Goal: Information Seeking & Learning: Learn about a topic

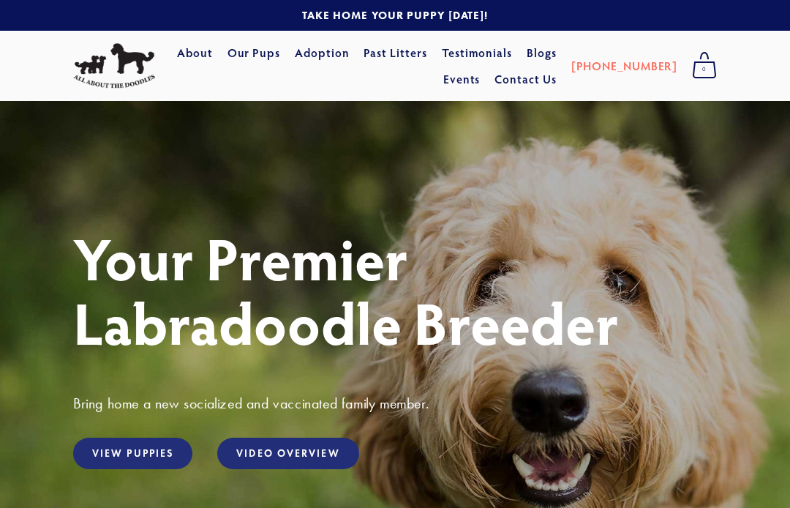
click at [158, 453] on link "View Puppies" at bounding box center [132, 452] width 119 height 31
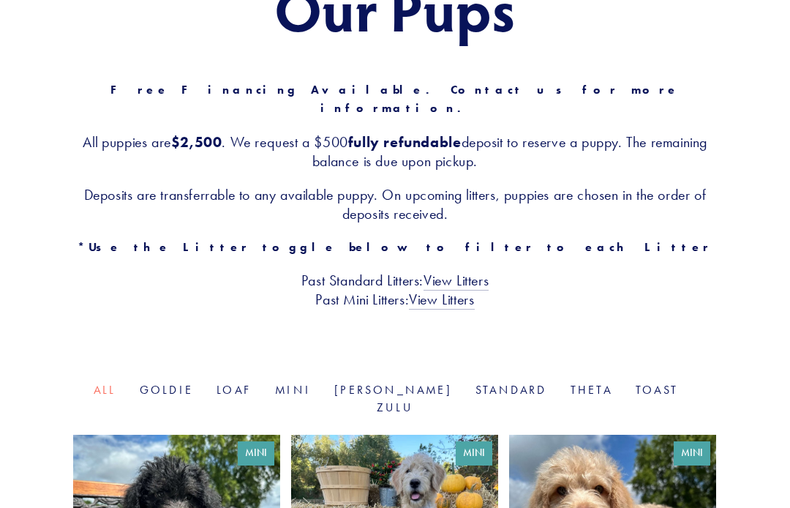
scroll to position [192, 0]
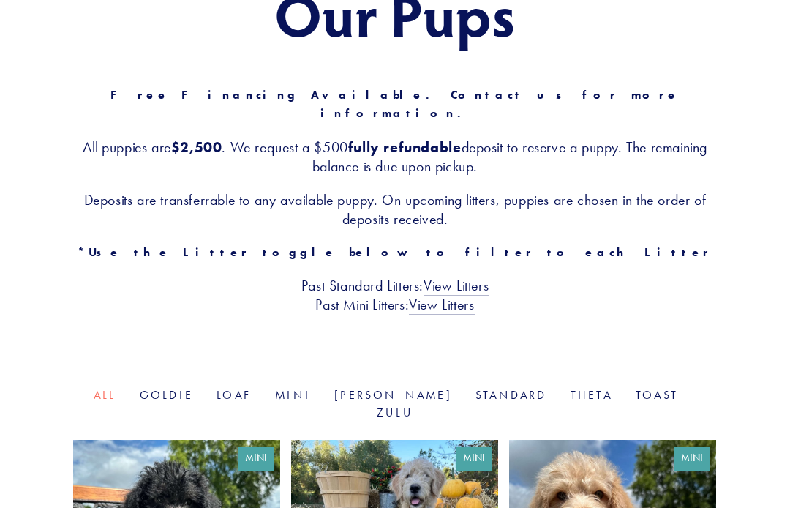
click at [311, 388] on link "Mini" at bounding box center [293, 395] width 36 height 14
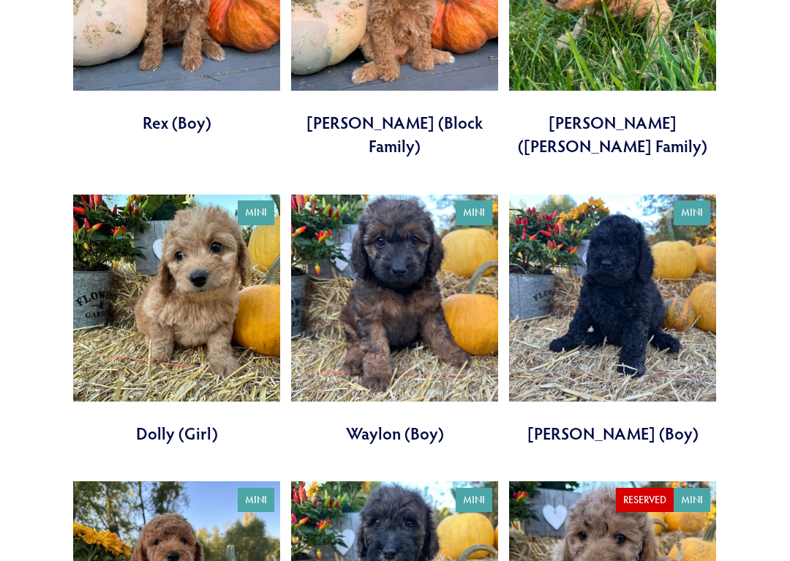
scroll to position [1622, 0]
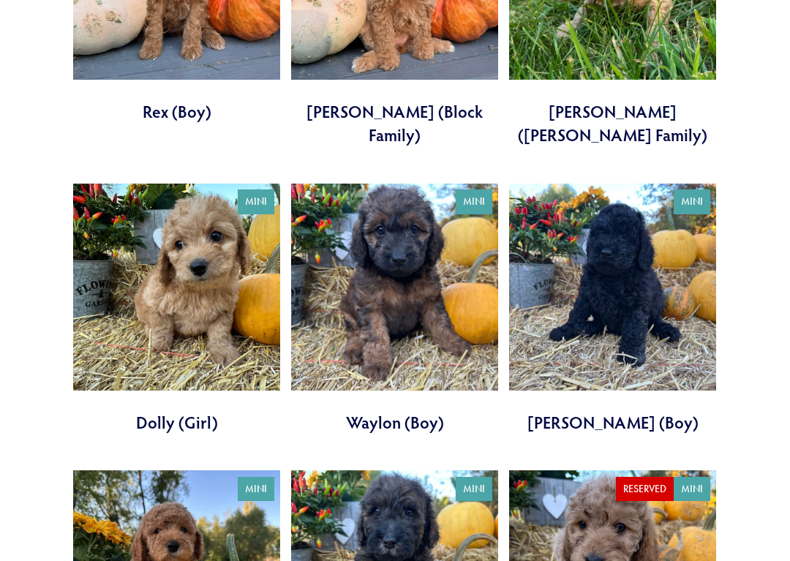
click at [208, 222] on link at bounding box center [176, 309] width 207 height 251
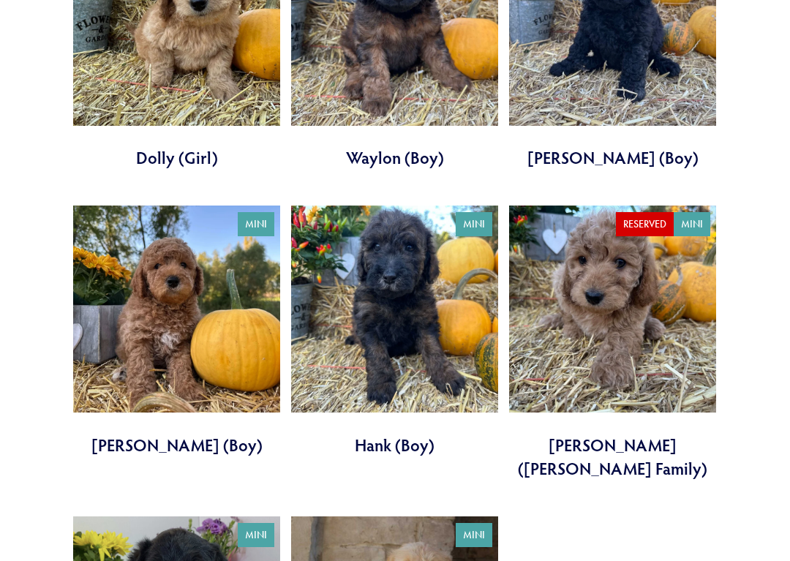
scroll to position [1903, 0]
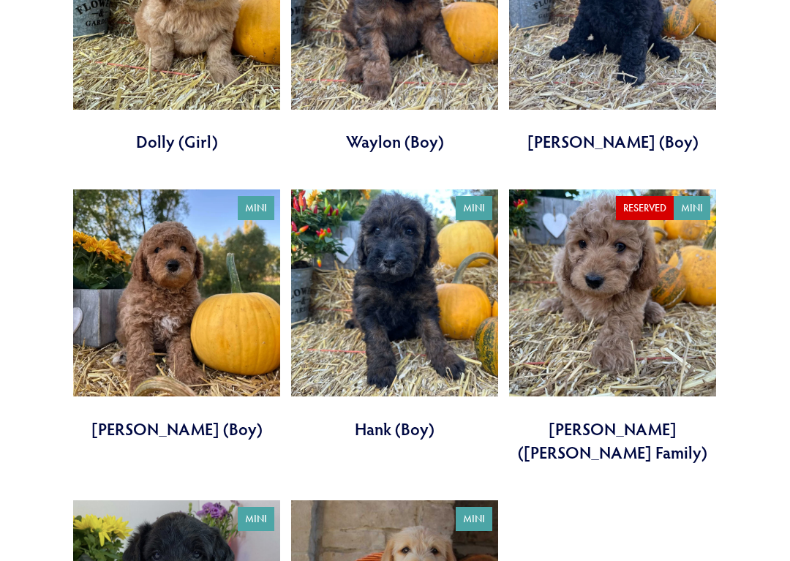
click at [170, 269] on link at bounding box center [176, 314] width 207 height 251
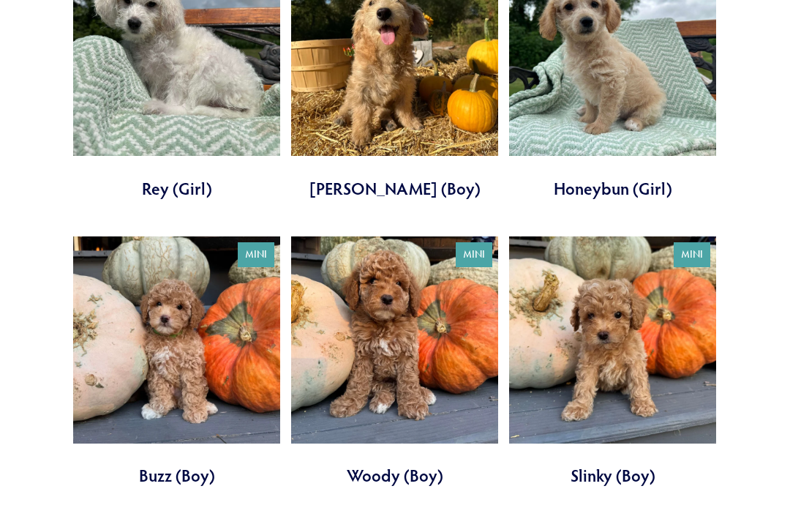
scroll to position [967, 0]
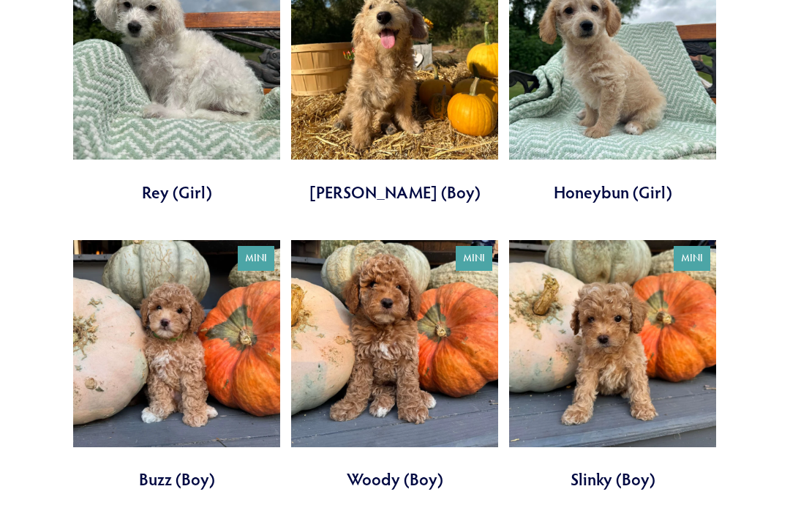
click at [210, 332] on link at bounding box center [176, 365] width 207 height 251
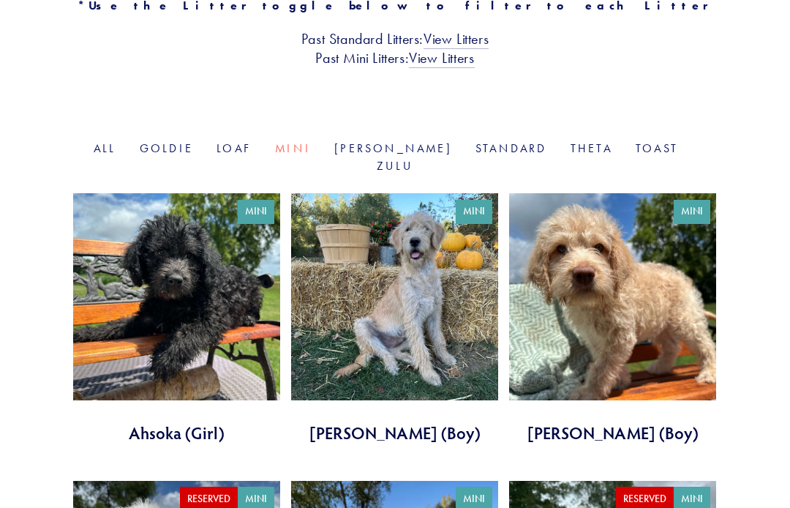
scroll to position [438, 0]
click at [231, 290] on link at bounding box center [176, 319] width 207 height 251
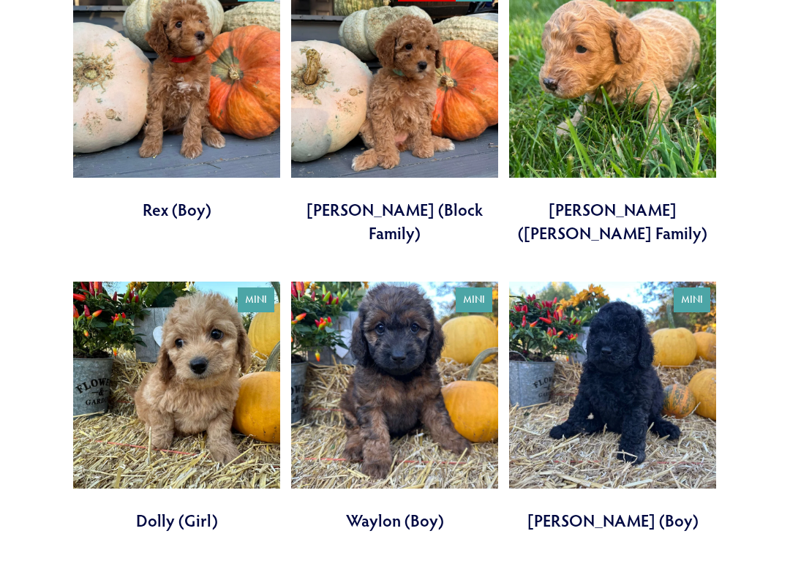
scroll to position [1541, 0]
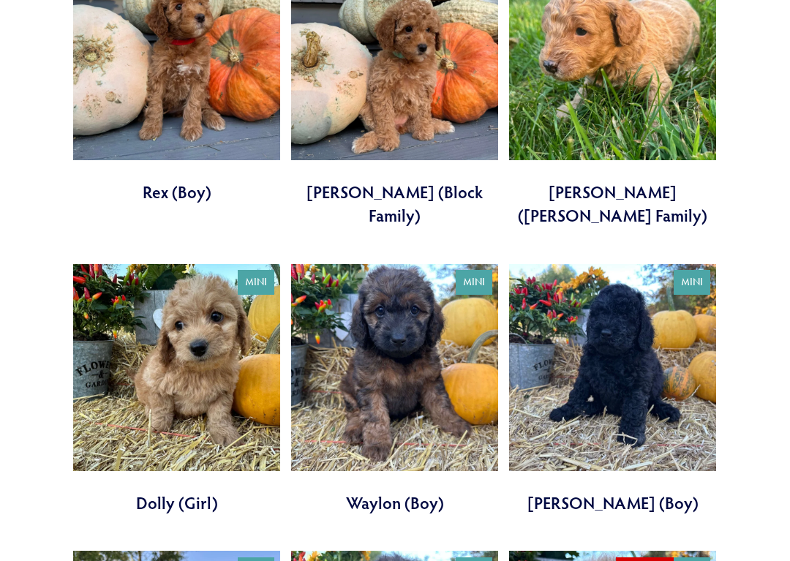
click at [626, 328] on link at bounding box center [612, 390] width 207 height 251
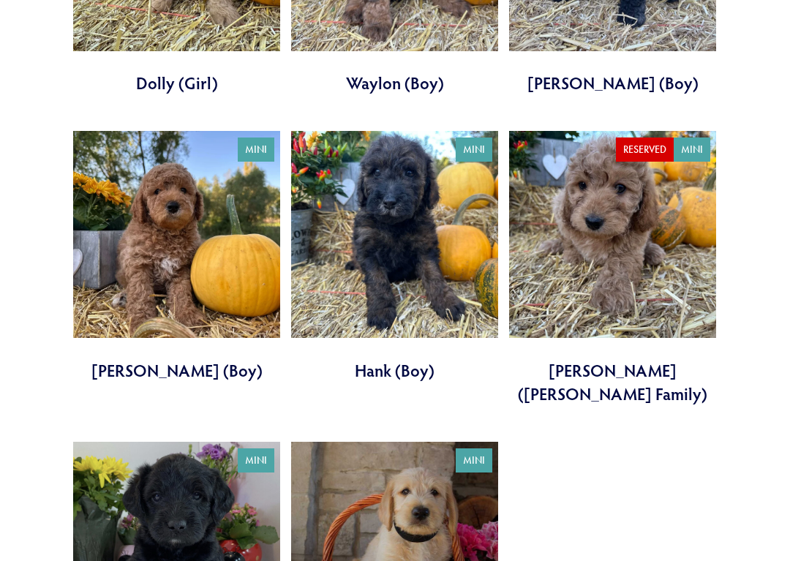
scroll to position [1969, 0]
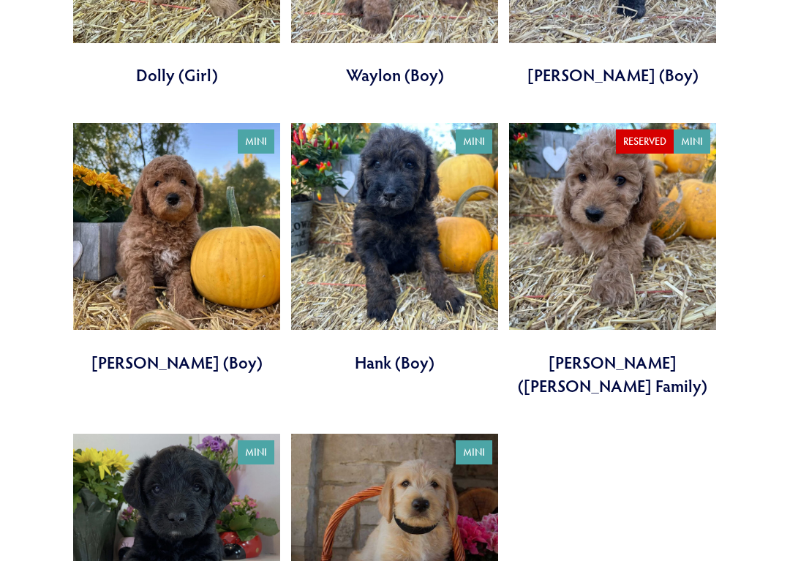
click at [410, 201] on link at bounding box center [394, 249] width 207 height 251
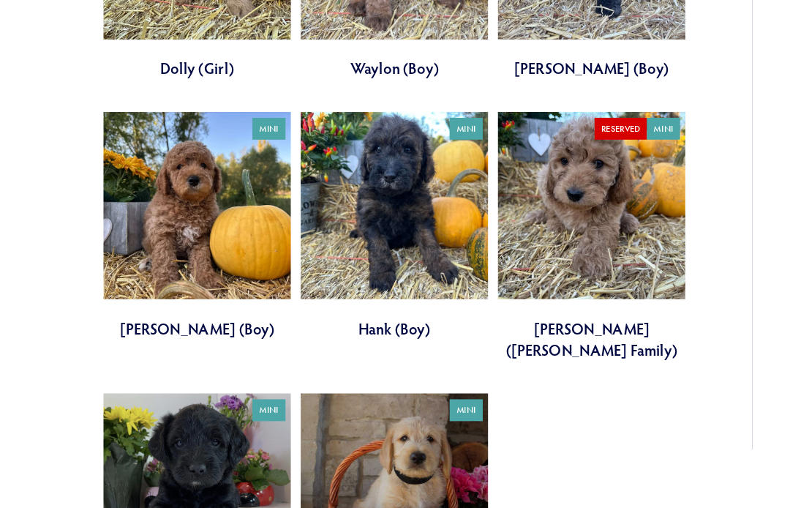
scroll to position [1969, 0]
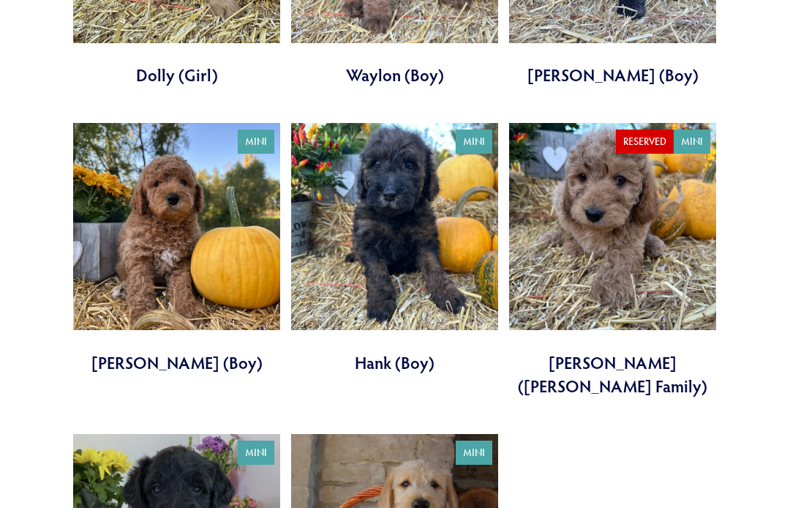
click at [203, 219] on link at bounding box center [176, 248] width 207 height 251
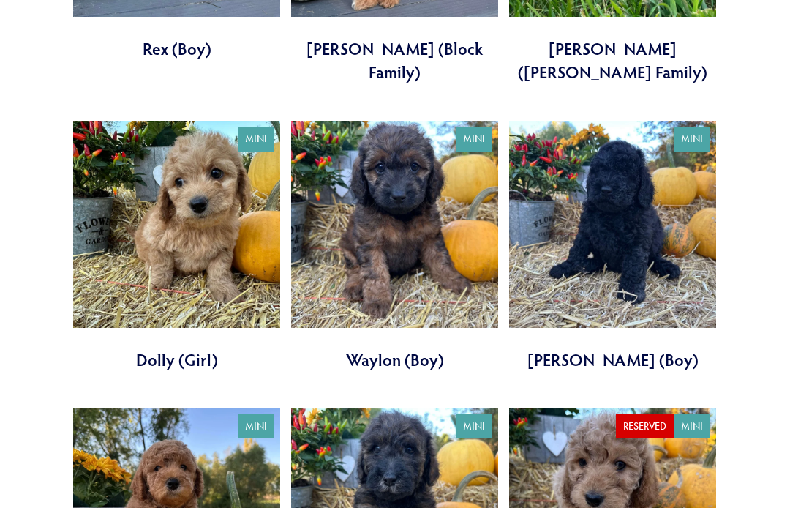
scroll to position [1682, 0]
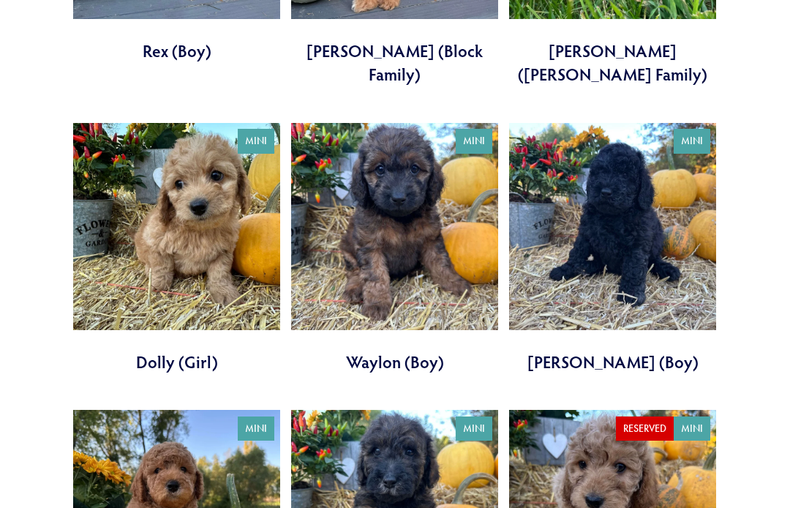
click at [448, 210] on link at bounding box center [394, 249] width 207 height 251
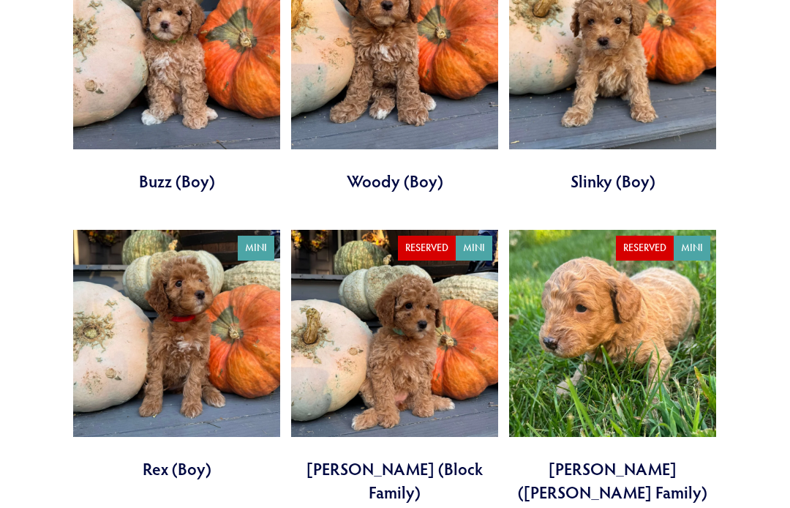
scroll to position [1258, 0]
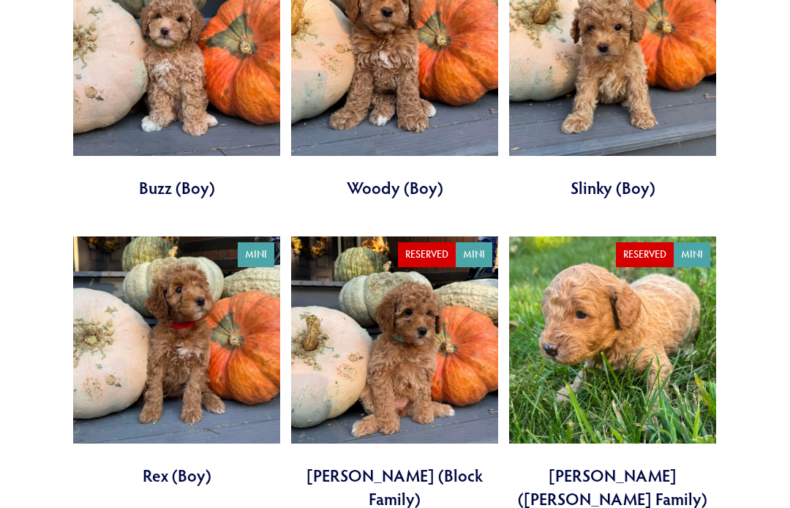
click at [444, 334] on link at bounding box center [394, 373] width 207 height 274
click at [213, 339] on link at bounding box center [176, 361] width 207 height 251
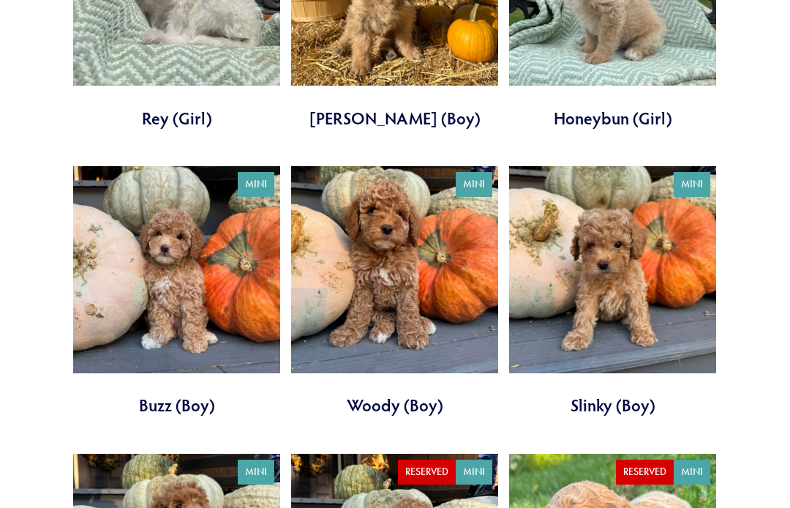
scroll to position [1020, 0]
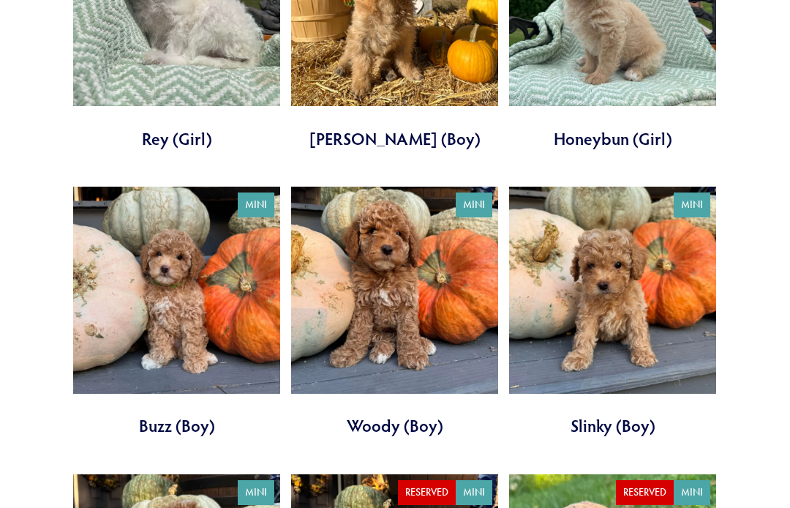
click at [413, 309] on link at bounding box center [394, 312] width 207 height 251
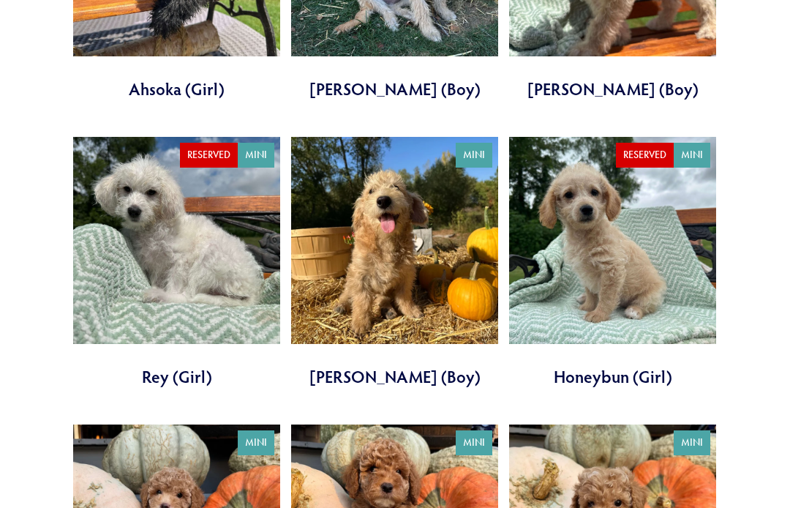
scroll to position [781, 0]
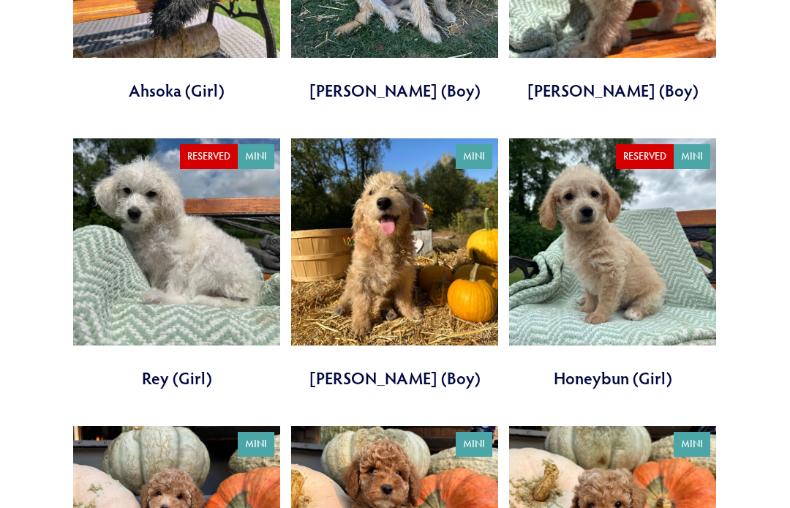
click at [417, 249] on link at bounding box center [394, 263] width 207 height 251
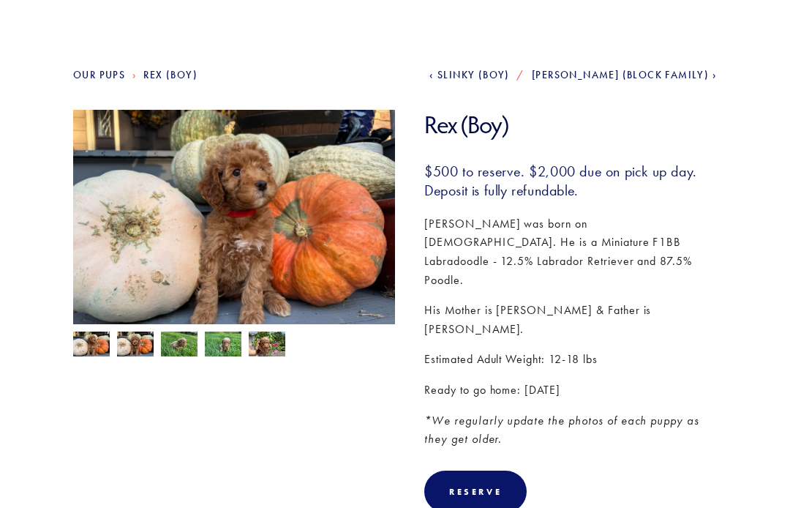
scroll to position [116, 0]
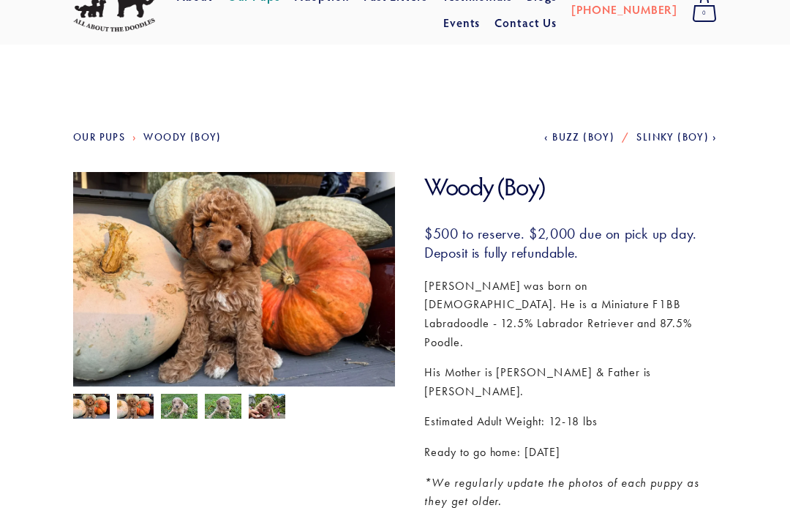
scroll to position [48, 0]
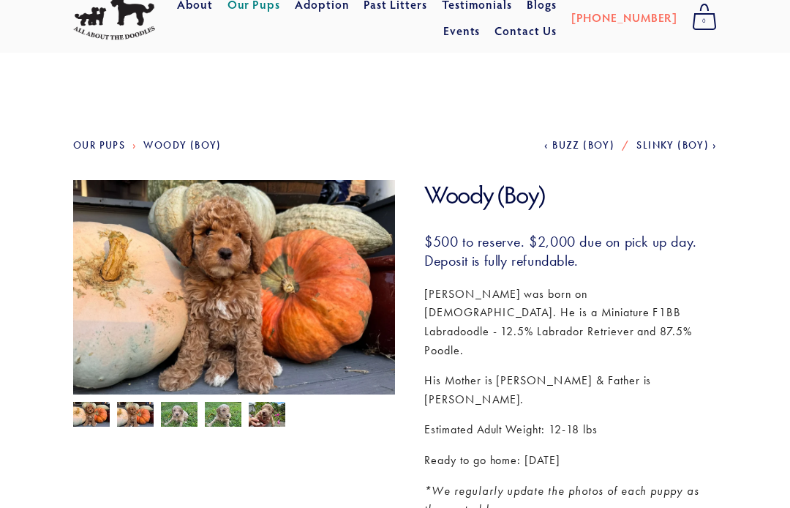
click at [233, 418] on img at bounding box center [223, 416] width 37 height 28
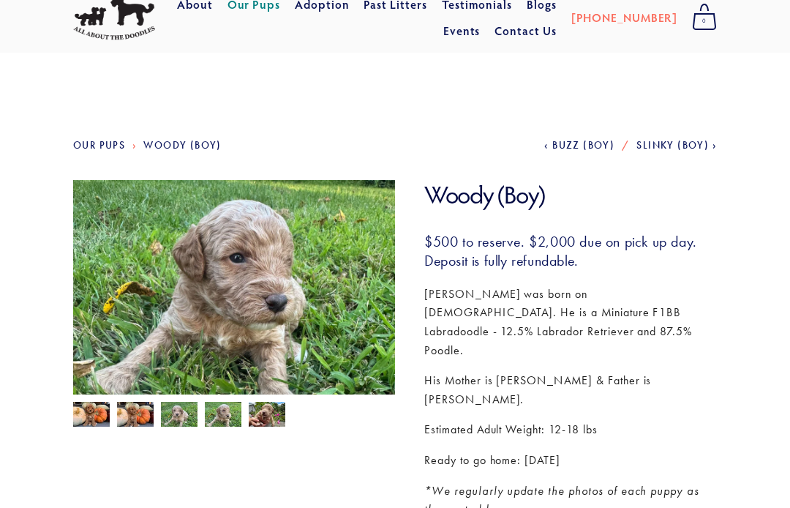
scroll to position [48, 0]
click at [183, 420] on img at bounding box center [179, 416] width 37 height 28
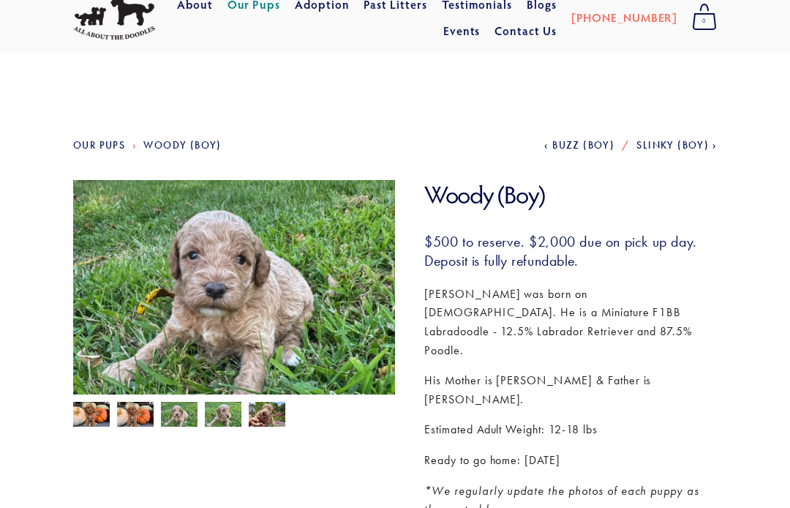
click at [146, 424] on img at bounding box center [135, 416] width 37 height 28
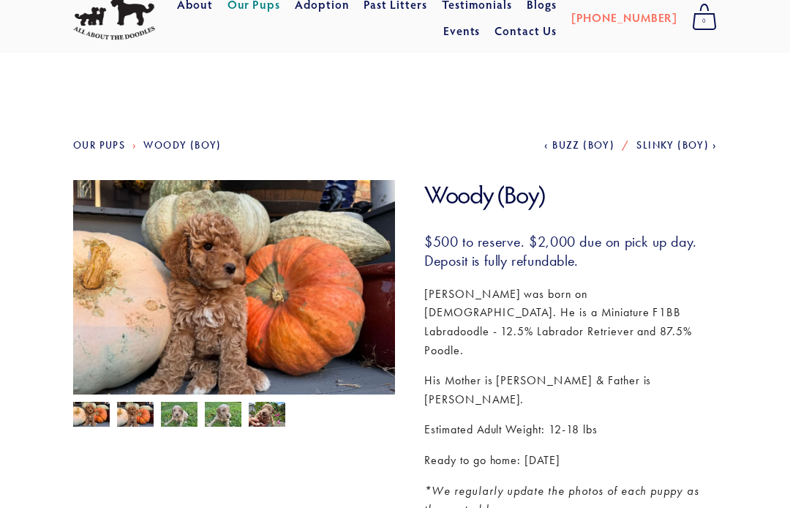
click at [102, 426] on img at bounding box center [91, 416] width 37 height 28
